Goal: Task Accomplishment & Management: Use online tool/utility

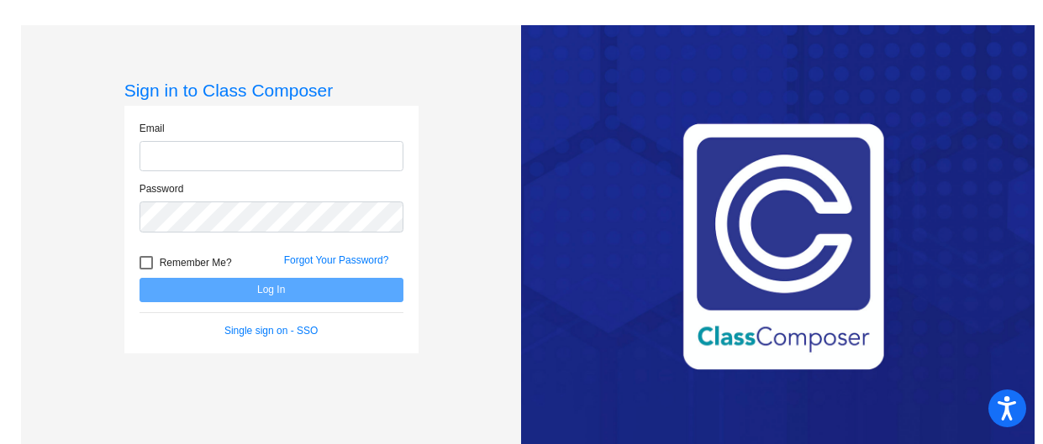
type input "[EMAIL_ADDRESS][PERSON_NAME][DOMAIN_NAME]"
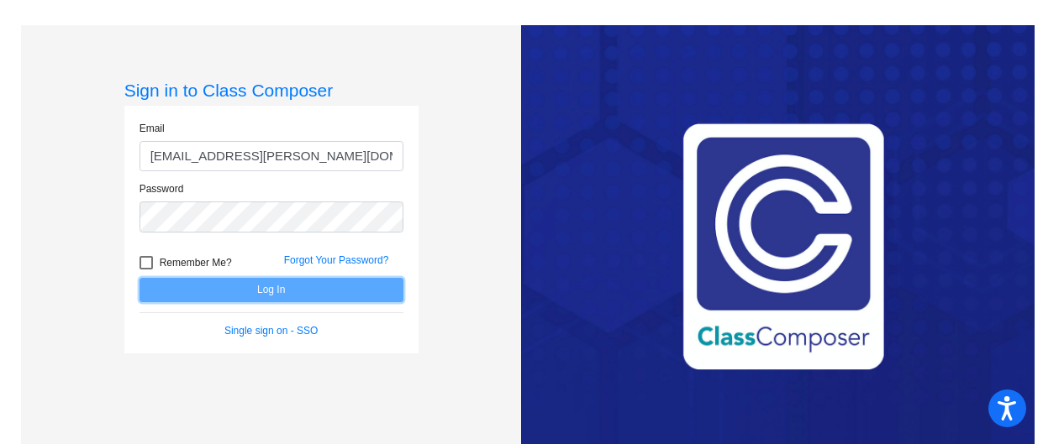
click at [226, 294] on button "Log In" at bounding box center [271, 290] width 264 height 24
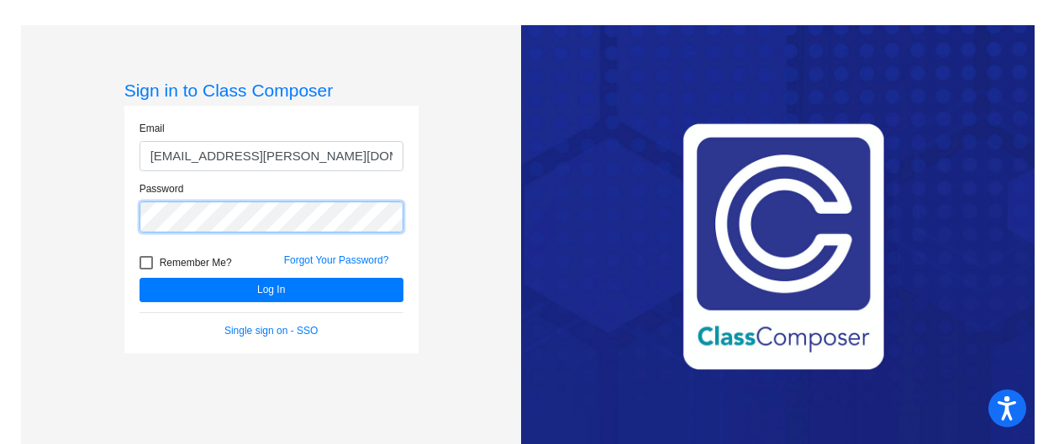
click at [32, 213] on div "Sign in to Class Composer Email [EMAIL_ADDRESS][PERSON_NAME][DOMAIN_NAME] Passw…" at bounding box center [271, 247] width 501 height 444
click at [139, 278] on button "Log In" at bounding box center [271, 290] width 264 height 24
